Goal: Submit feedback/report problem: Submit feedback/report problem

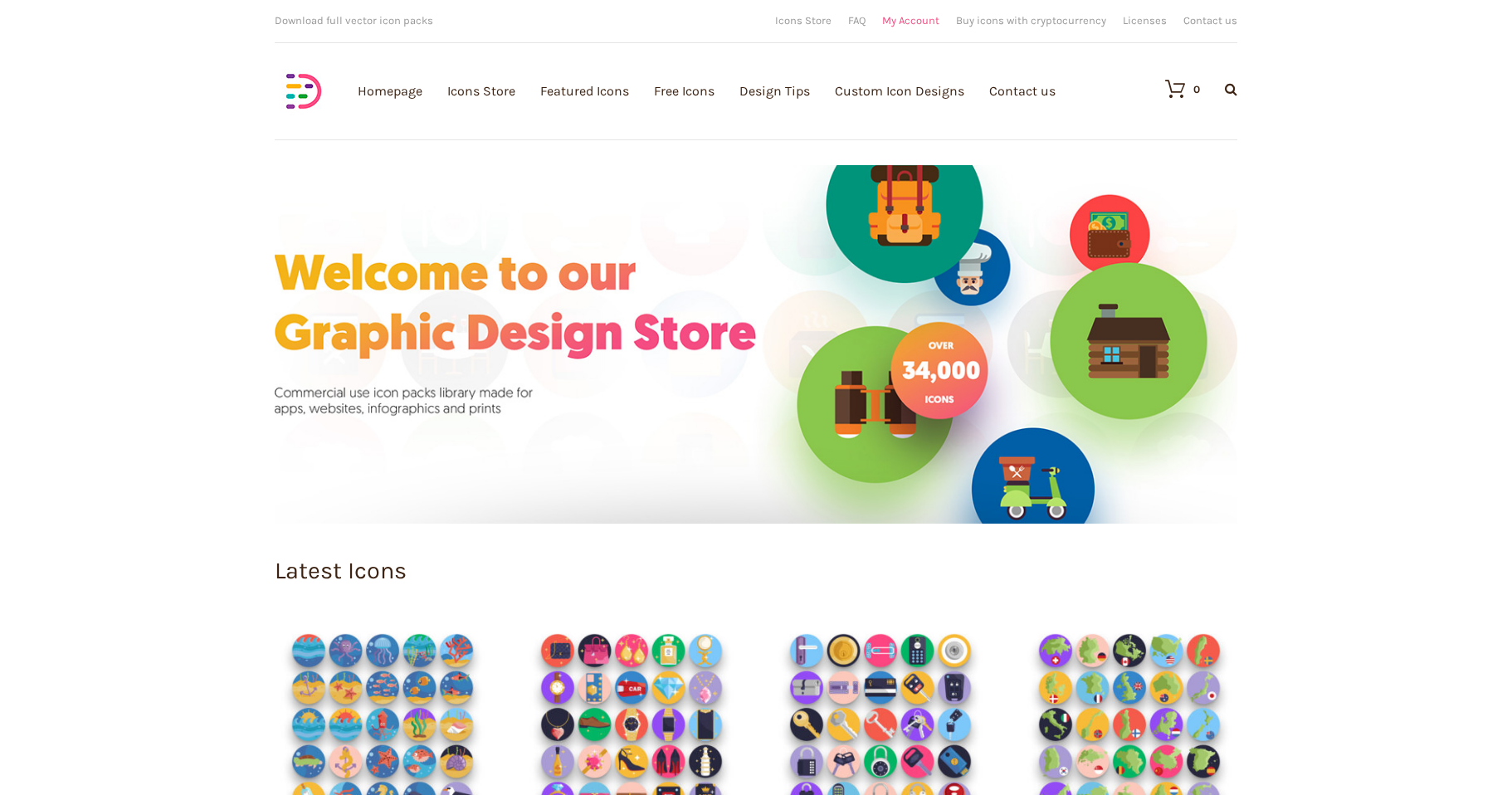
click at [904, 22] on link "My Account" at bounding box center [910, 19] width 57 height 11
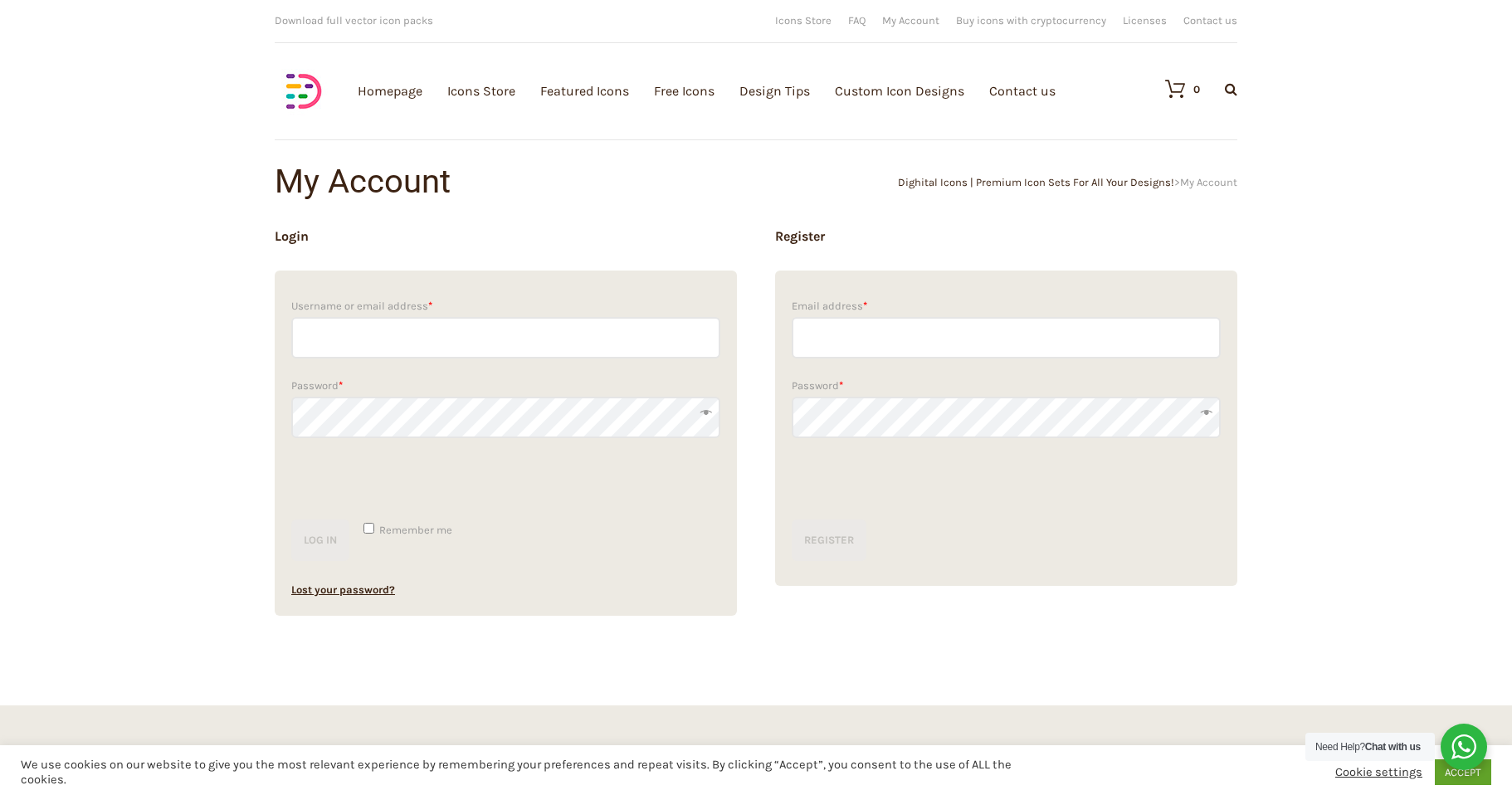
click at [481, 370] on p "Password *" at bounding box center [506, 406] width 429 height 80
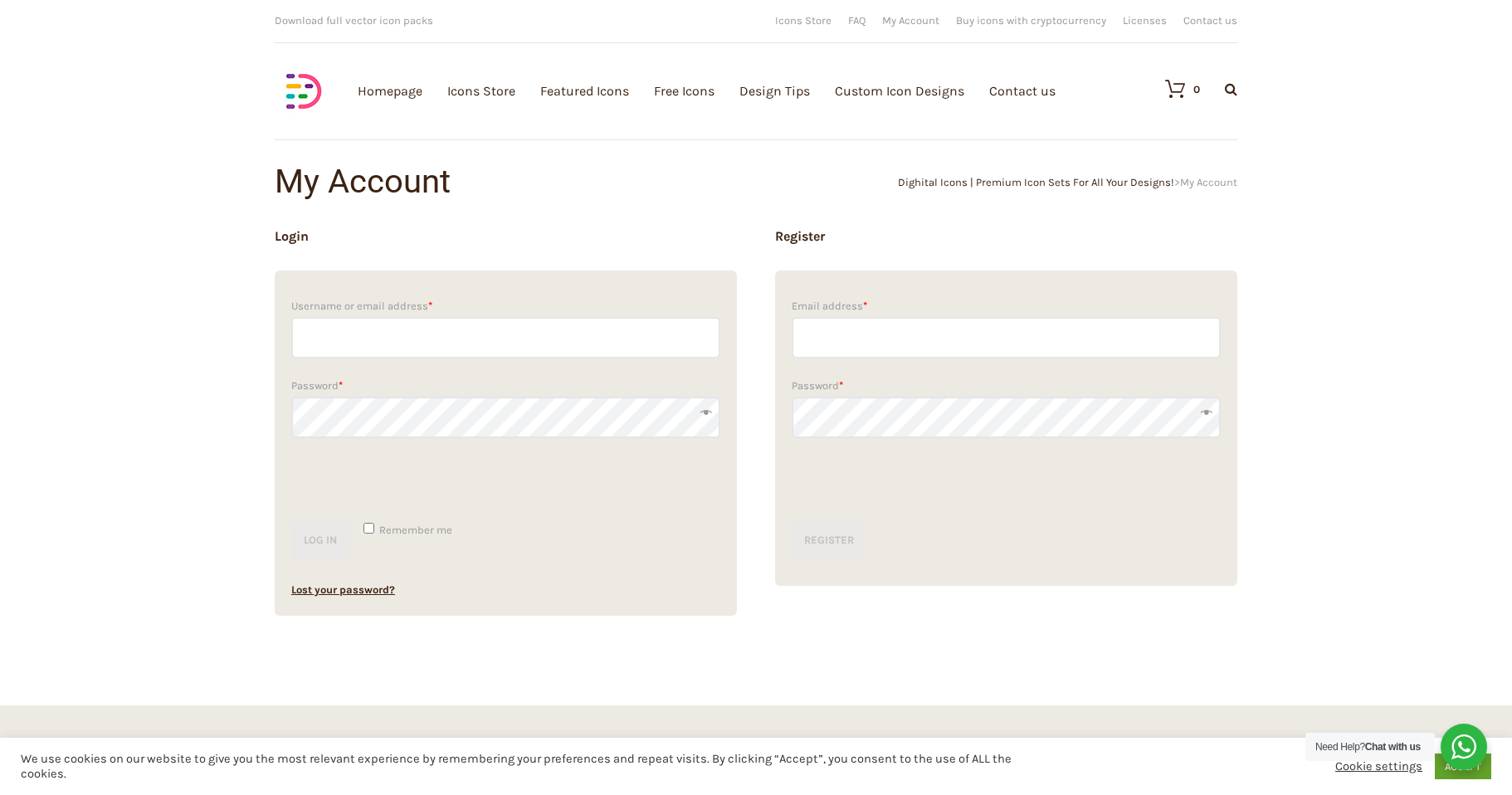
click at [459, 343] on input "Username or email address *" at bounding box center [506, 338] width 429 height 41
paste input "[EMAIL_ADDRESS][DOMAIN_NAME]"
type input "[EMAIL_ADDRESS][DOMAIN_NAME]"
click at [291, 519] on button "Log in" at bounding box center [320, 539] width 58 height 41
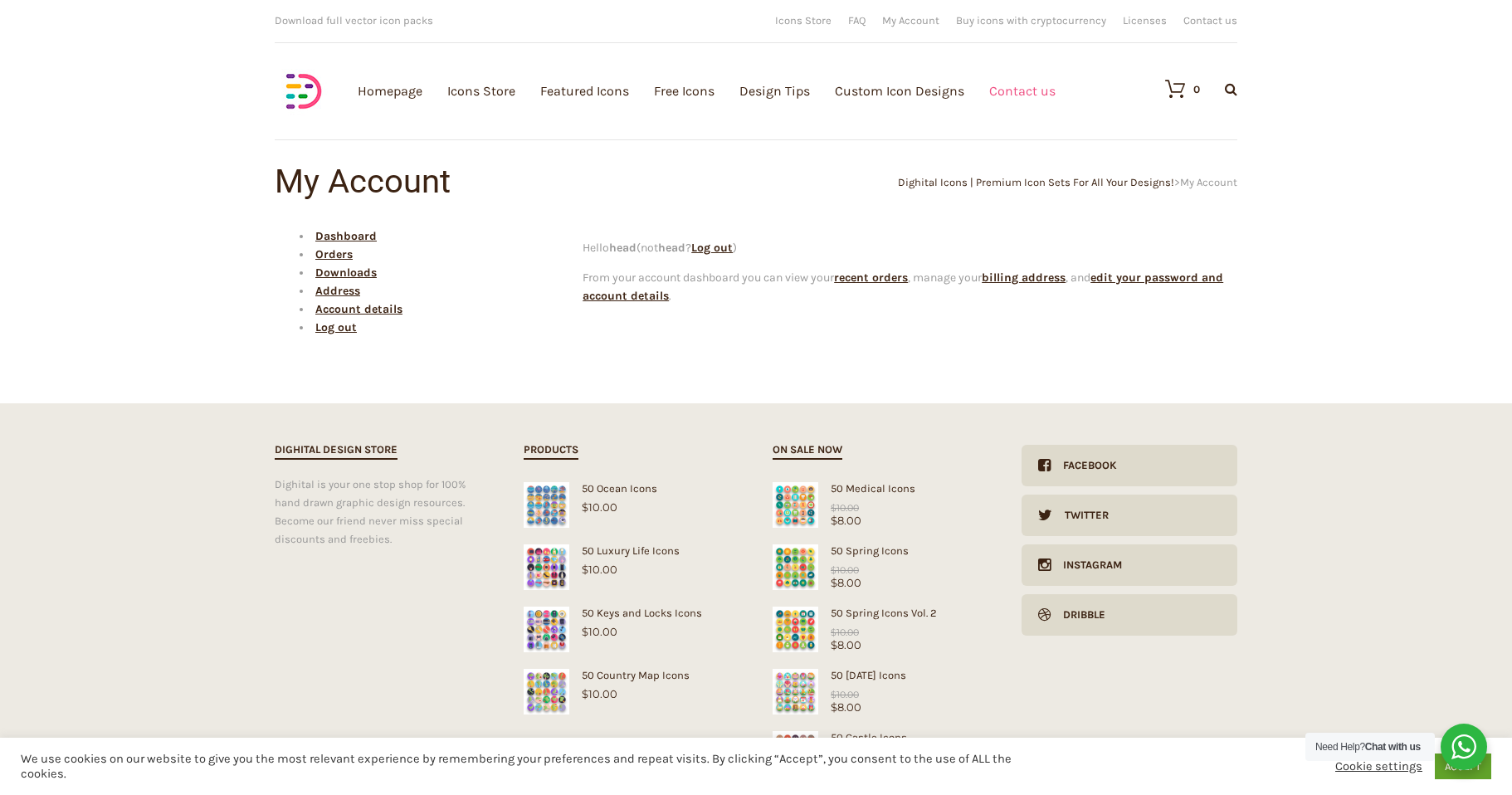
click at [1034, 90] on link "Contact us" at bounding box center [1022, 91] width 67 height 181
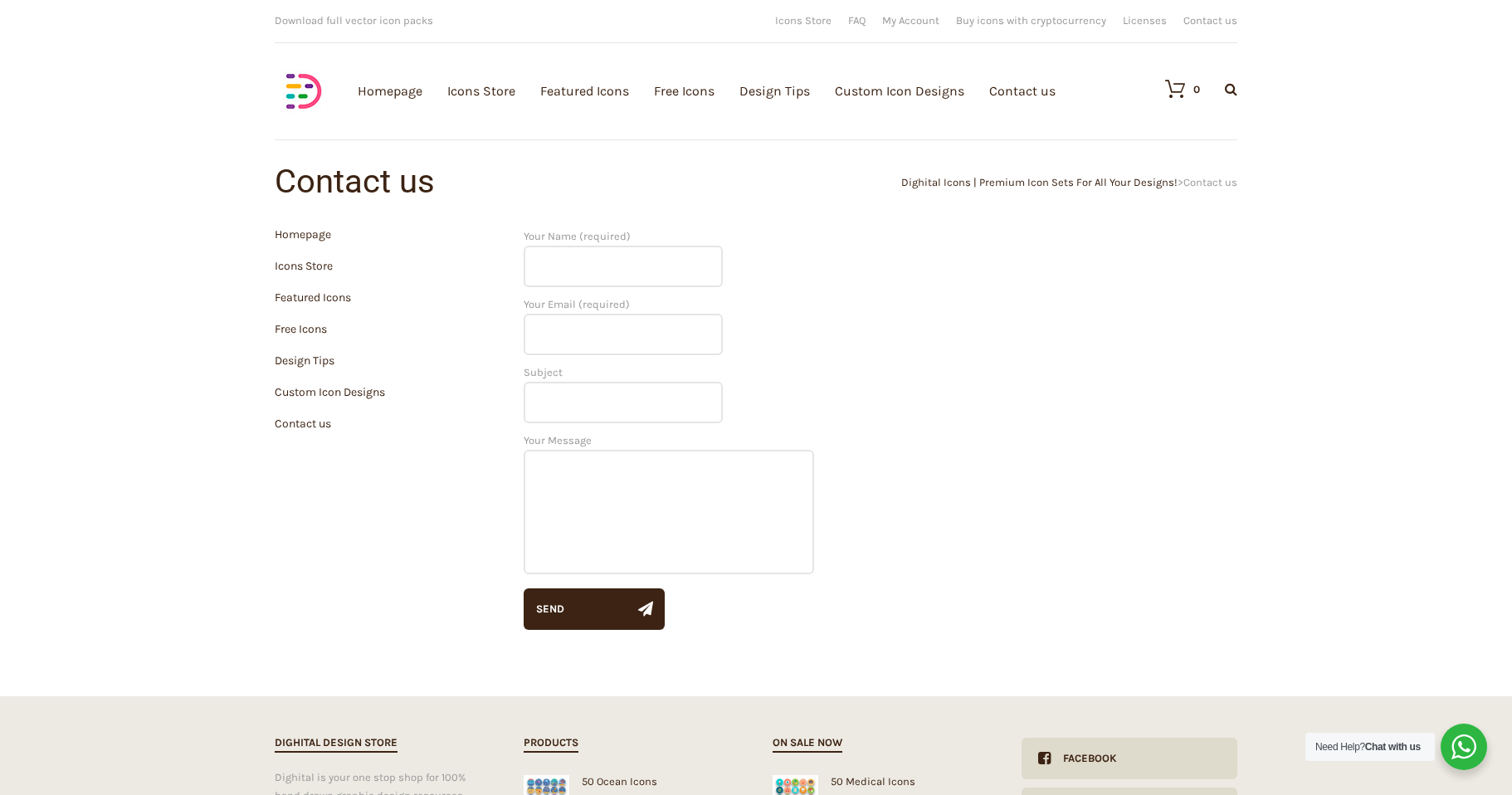
click at [598, 266] on input "Your Name (required)" at bounding box center [623, 266] width 199 height 41
type input "head@fabros-team.com"
click at [619, 338] on input "Your Email (required)" at bounding box center [623, 334] width 199 height 41
click at [734, 269] on p "Your Name (required) head@fabros-team.com" at bounding box center [881, 261] width 714 height 69
click at [638, 344] on input "Your Email (required)" at bounding box center [623, 334] width 199 height 41
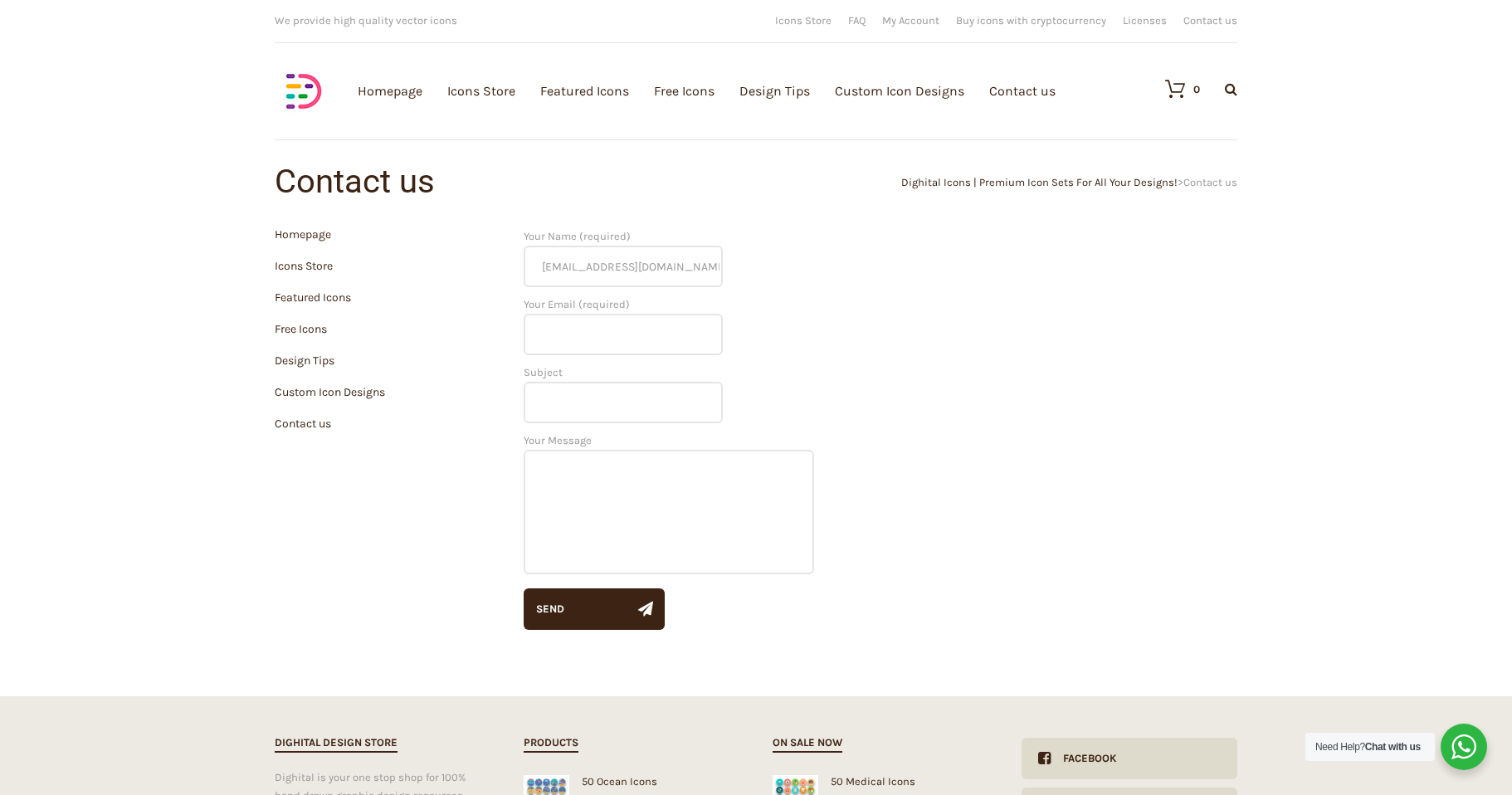
type input "head@fabros-team.com"
click at [619, 394] on input "Subject" at bounding box center [623, 402] width 199 height 41
type input "Request to Delete Account and All Associated Data"
click at [568, 414] on input "Request to Delete Account and All Associated Data" at bounding box center [623, 402] width 199 height 41
click at [580, 406] on input "Request to Delete Account and All Associated Data" at bounding box center [623, 402] width 199 height 41
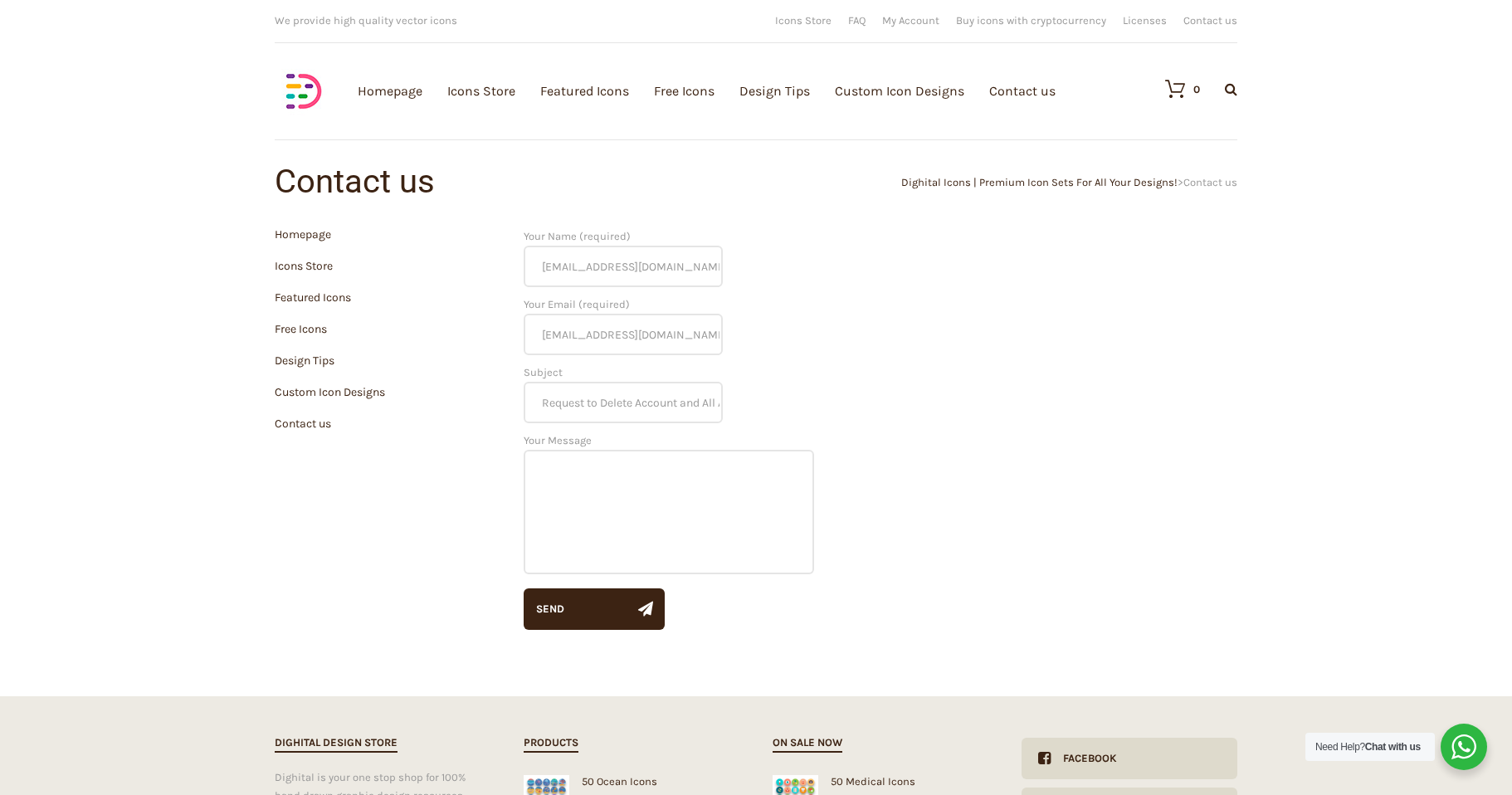
click at [608, 498] on textarea "Your Message" at bounding box center [669, 511] width 290 height 124
paste textarea "Hi! I'm kindly request the complete deletion of the account associated with thi…"
type textarea "Hi! I'm kindly request the complete deletion of the account associated with thi…"
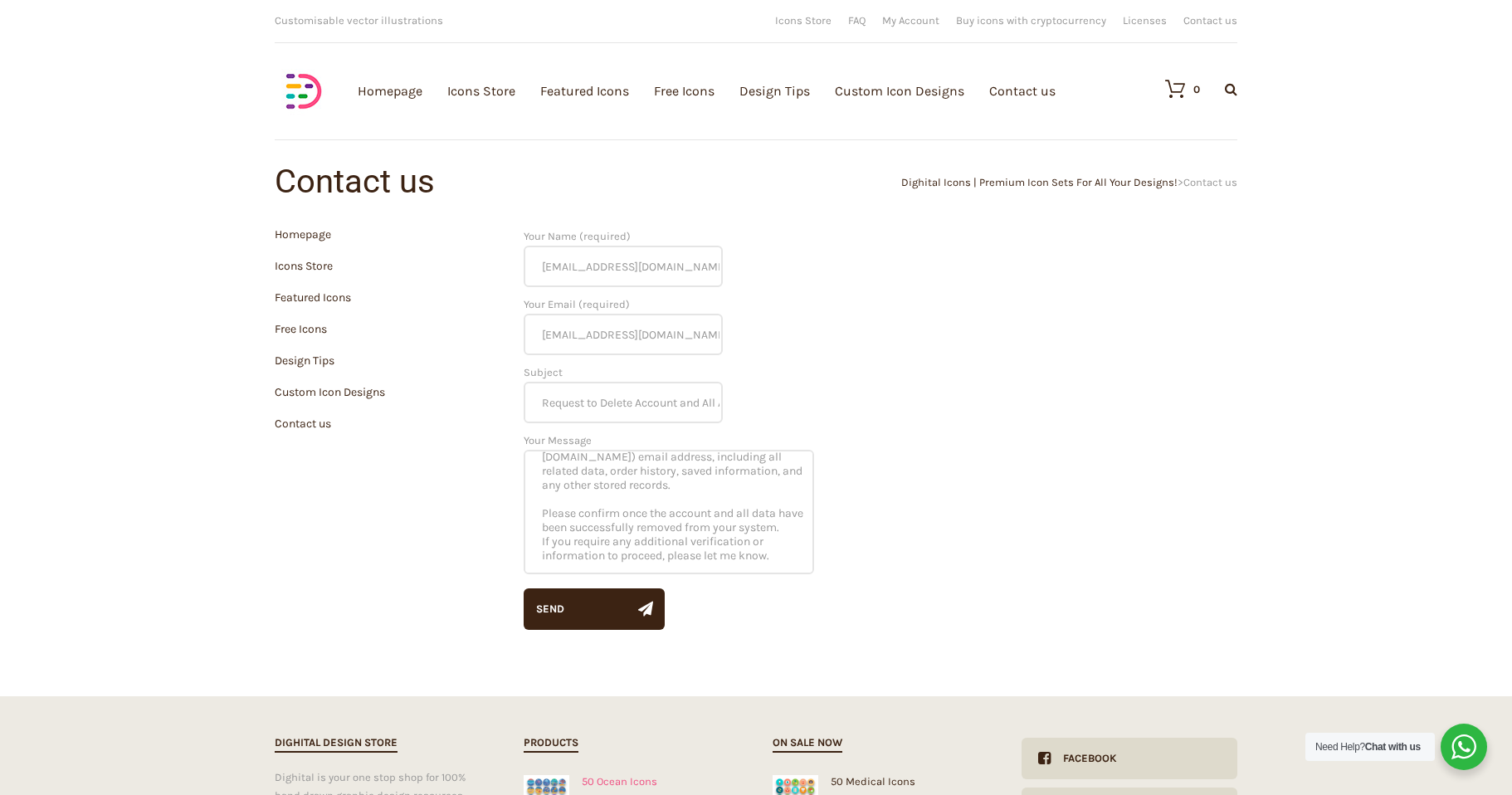
scroll to position [93, 0]
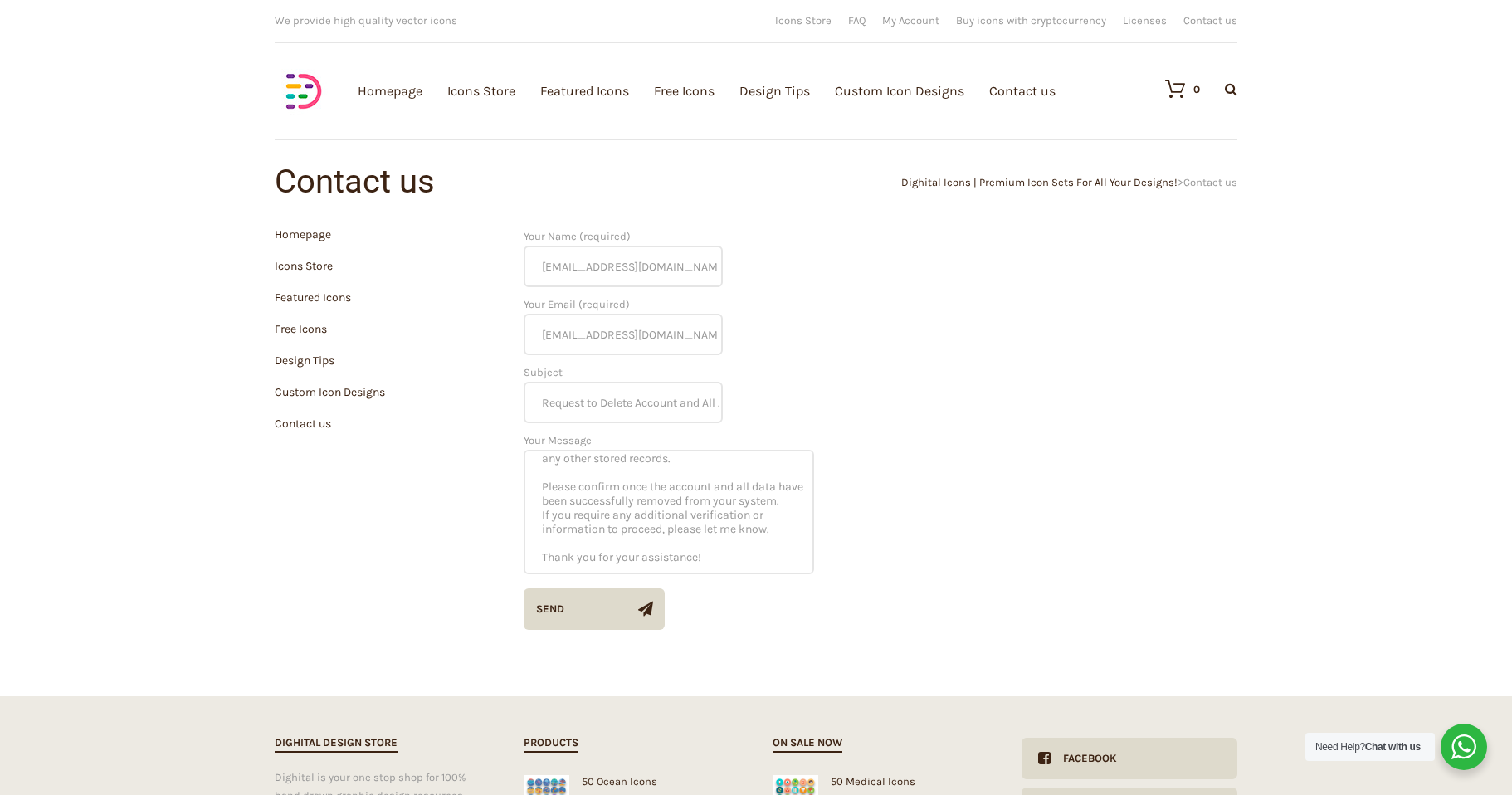
click at [553, 614] on div "Send" at bounding box center [550, 609] width 28 height 41
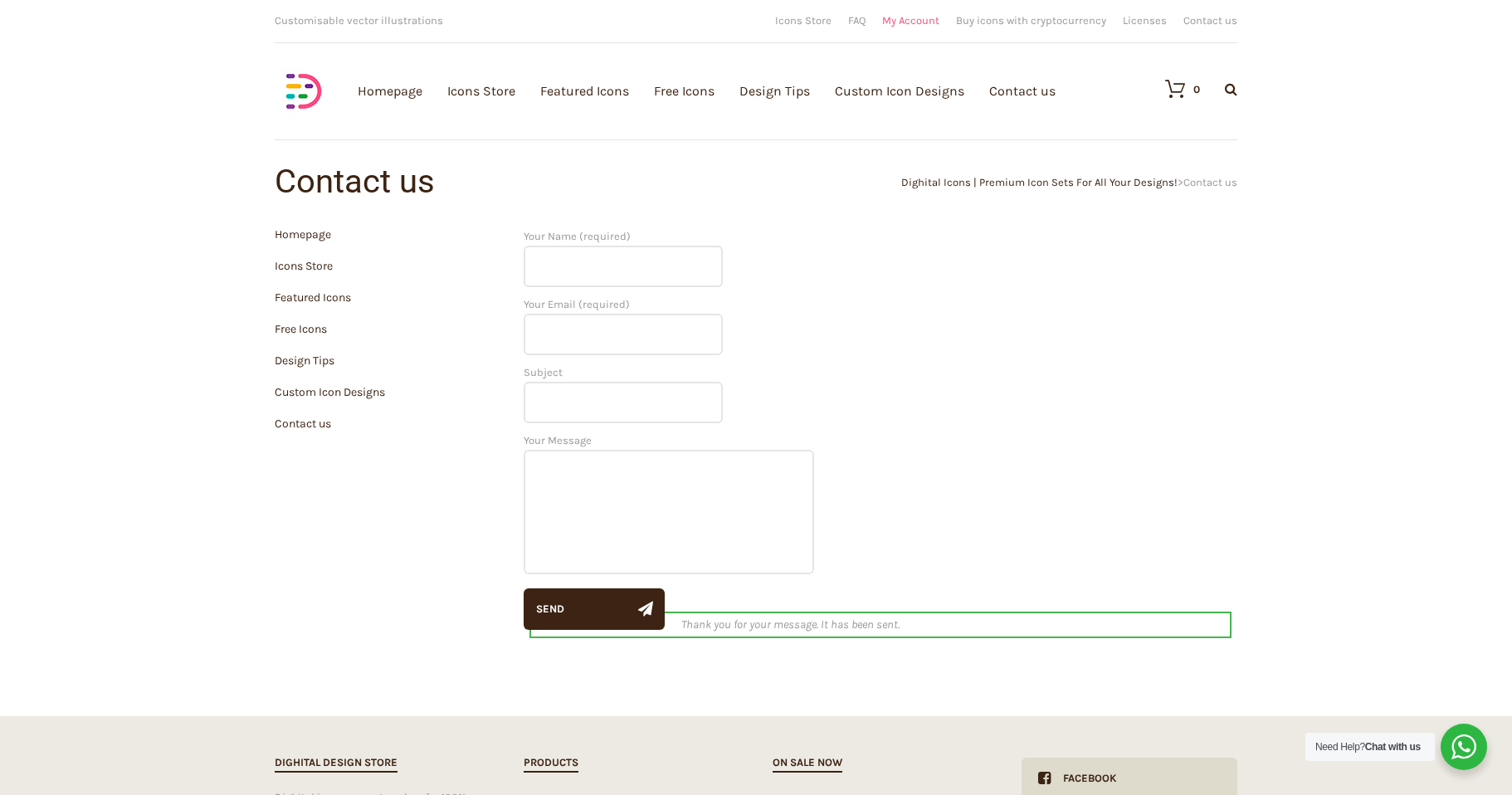
click at [907, 19] on link "My Account" at bounding box center [910, 19] width 57 height 11
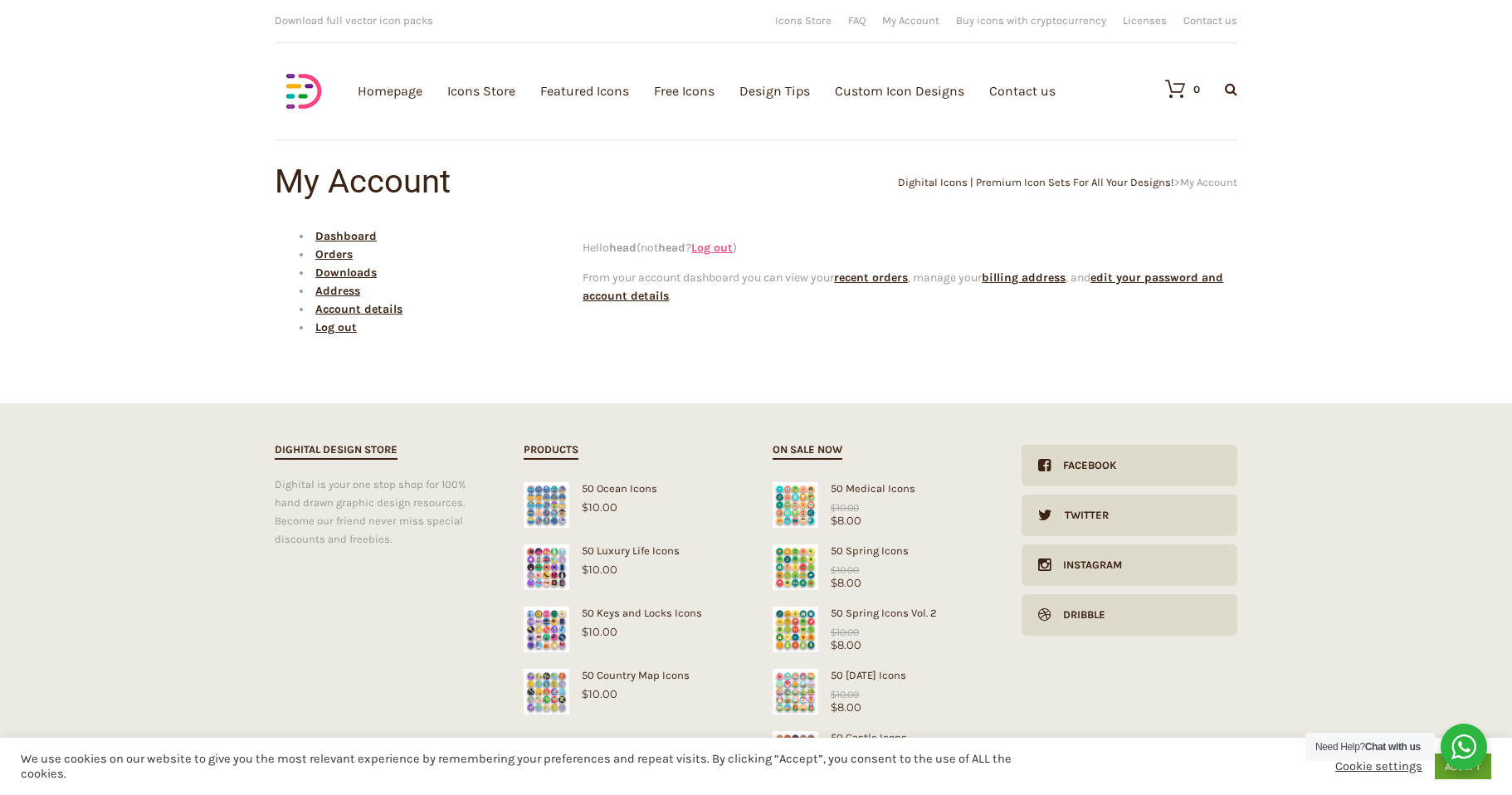
click at [716, 249] on link "Log out" at bounding box center [711, 247] width 41 height 14
